Goal: Task Accomplishment & Management: Use online tool/utility

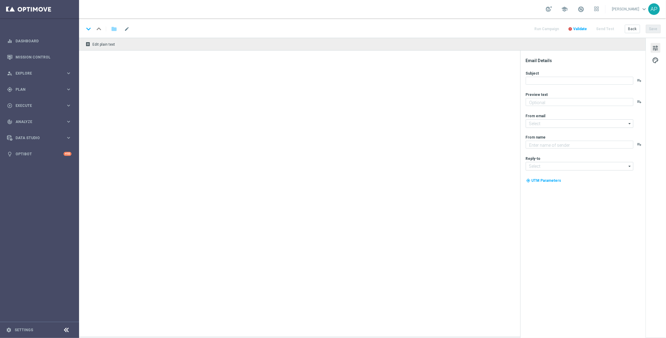
type textarea "A FREE spin awaits!"
type textarea "KenoGO"
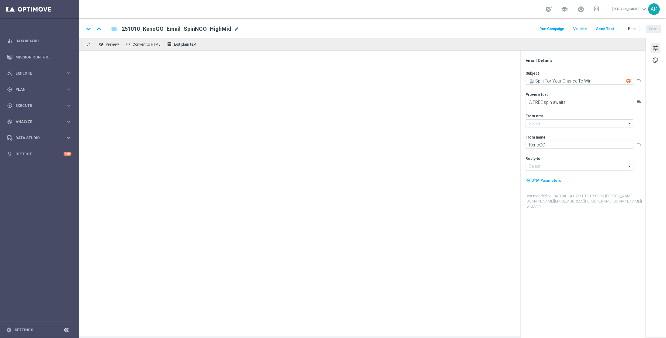
type input "mail@crm.kenogo.com.au"
type input "support@kenogo.com.au"
type textarea "A FREE spin awaits!"
type input "[EMAIL_ADDRESS][DOMAIN_NAME]"
type textarea "KenoGO"
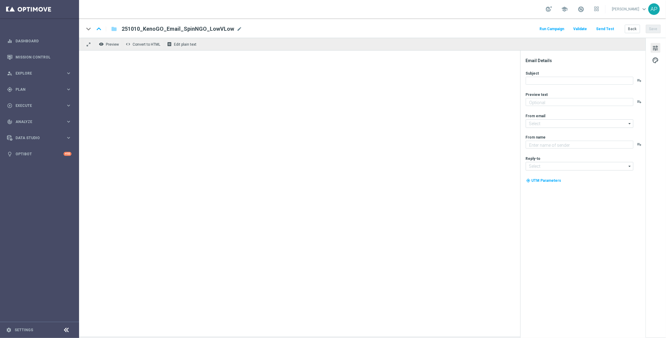
type input "[EMAIL_ADDRESS][DOMAIN_NAME]"
type textarea "A FREE spin awaits!"
type textarea "KenoGO"
type input "[EMAIL_ADDRESS][DOMAIN_NAME]"
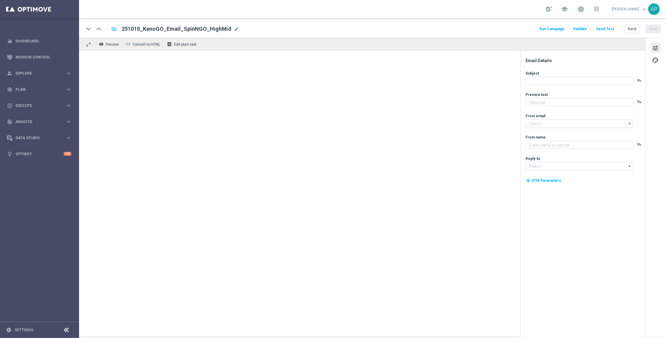
type textarea "A FREE spin awaits!"
type textarea "KenoGO"
type input "mail@crm.kenogo.com.au"
type input "support@kenogo.com.au"
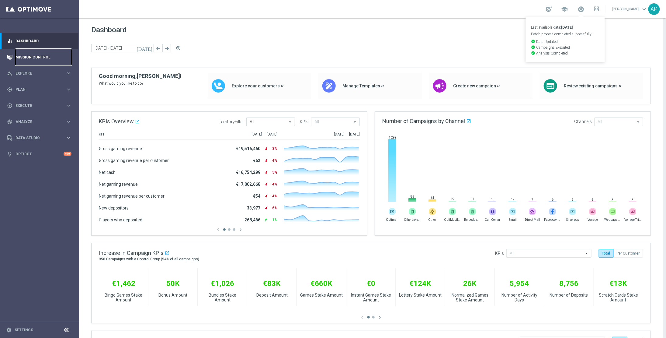
click at [45, 59] on link "Mission Control" at bounding box center [44, 57] width 56 height 16
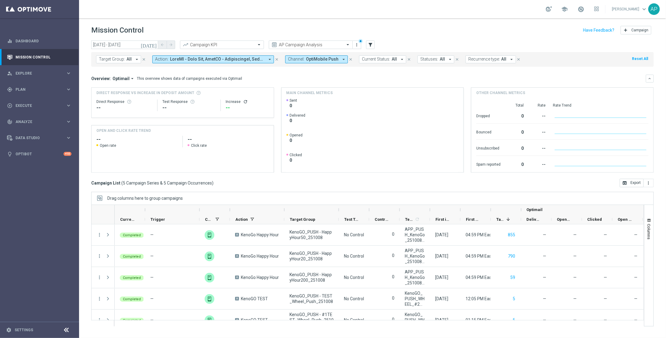
click at [235, 61] on span at bounding box center [217, 59] width 95 height 5
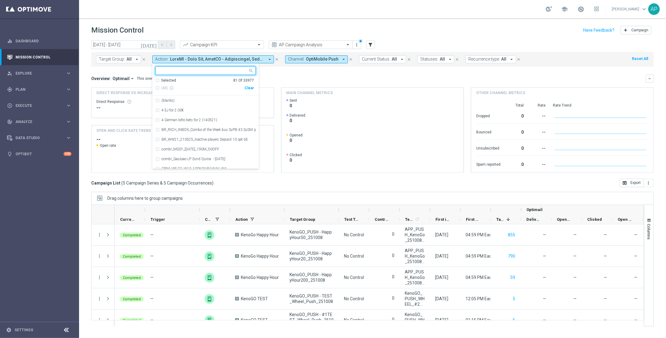
click at [0, 0] on div "Clear" at bounding box center [0, 0] width 0 height 0
click at [216, 71] on input "text" at bounding box center [203, 70] width 89 height 5
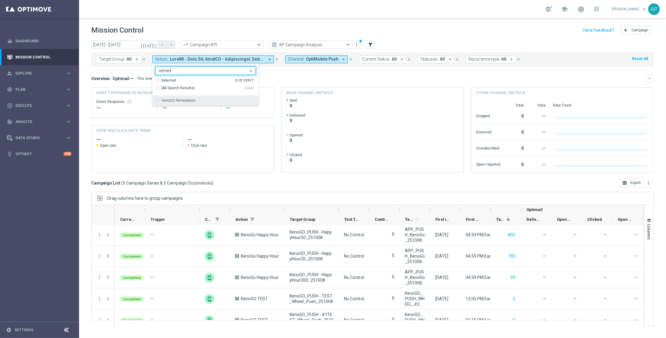
click at [191, 100] on label "KenoGO Remediation" at bounding box center [179, 101] width 34 height 4
type input "remed"
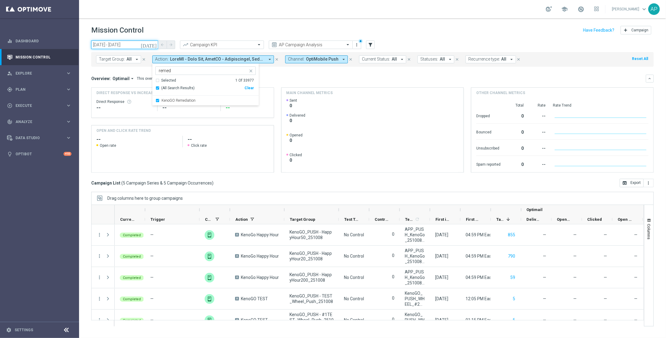
click at [142, 45] on input "[DATE] - [DATE]" at bounding box center [124, 44] width 67 height 9
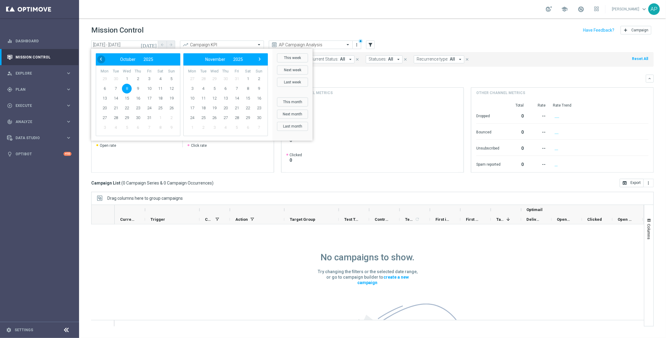
click at [98, 59] on span "‹" at bounding box center [101, 59] width 8 height 8
click at [106, 77] on span "1" at bounding box center [105, 79] width 10 height 10
click at [160, 78] on span "6" at bounding box center [160, 79] width 10 height 10
type input "[DATE] - [DATE]"
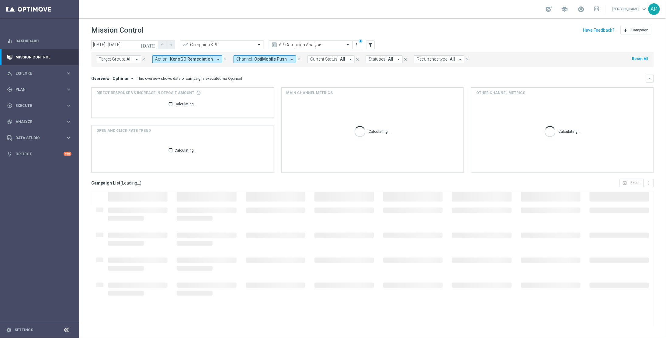
click at [260, 58] on span "OptiMobile Push" at bounding box center [270, 59] width 33 height 5
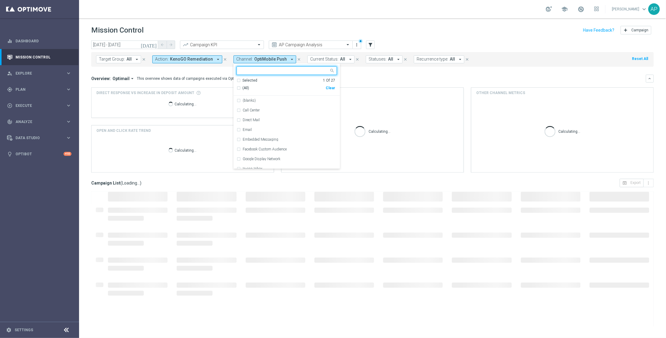
click at [0, 0] on div "Clear" at bounding box center [0, 0] width 0 height 0
click at [398, 42] on div "[DATE] [DATE] - [DATE] arrow_back arrow_forward Campaign KPI trending_up AP Cam…" at bounding box center [372, 44] width 563 height 9
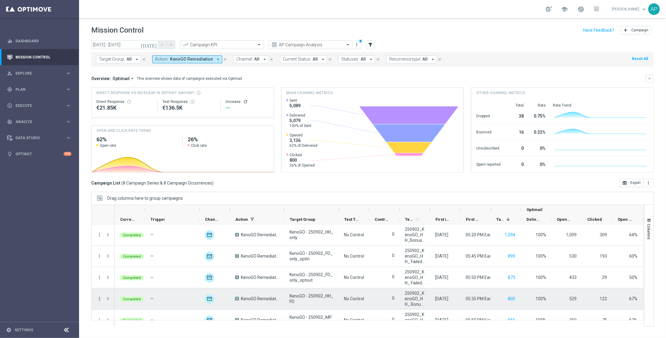
click at [98, 298] on icon "more_vert" at bounding box center [99, 298] width 5 height 5
click at [124, 225] on span "Campaign Details" at bounding box center [127, 227] width 31 height 4
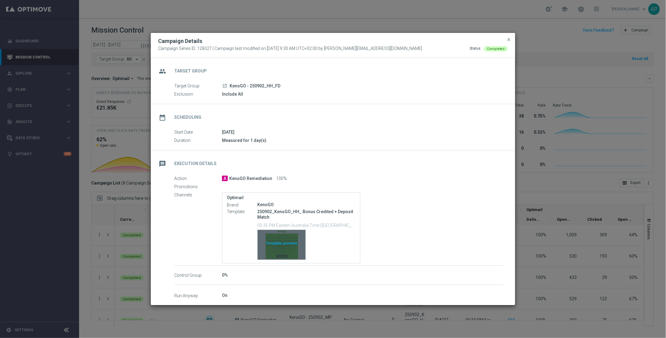
click at [286, 246] on div "Template preview" at bounding box center [282, 245] width 48 height 30
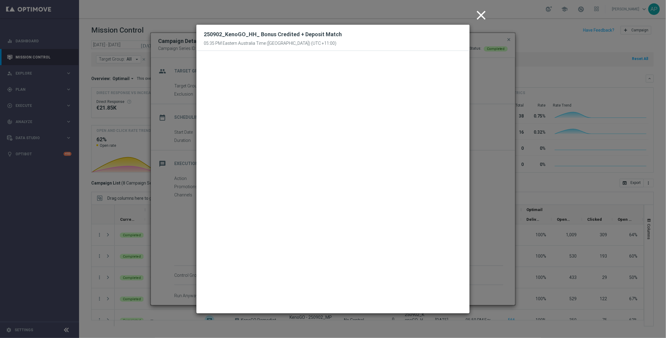
click at [485, 17] on icon "close" at bounding box center [481, 15] width 15 height 15
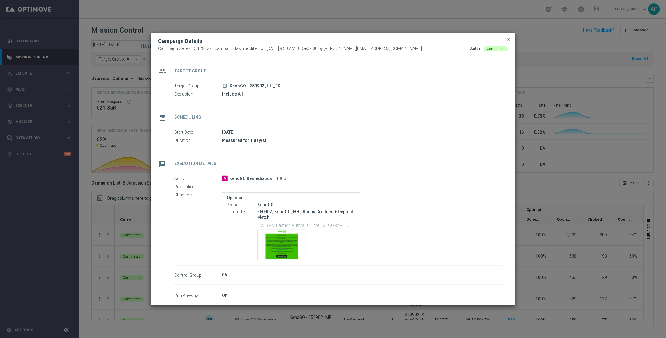
click at [507, 37] on span "close" at bounding box center [509, 39] width 5 height 5
